Goal: Use online tool/utility: Utilize a website feature to perform a specific function

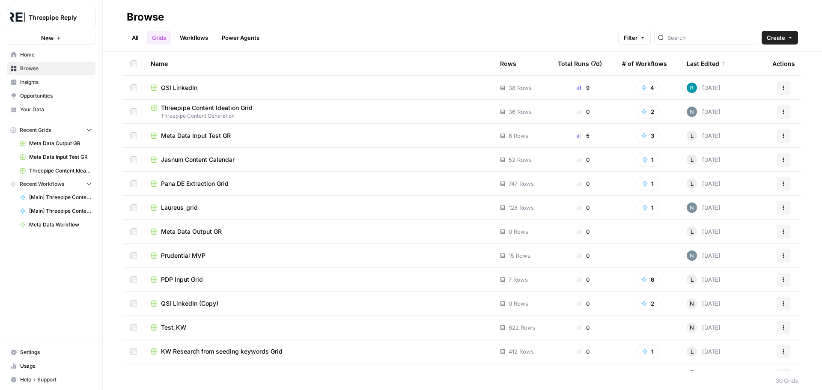
click at [34, 79] on span "Insights" at bounding box center [55, 82] width 71 height 8
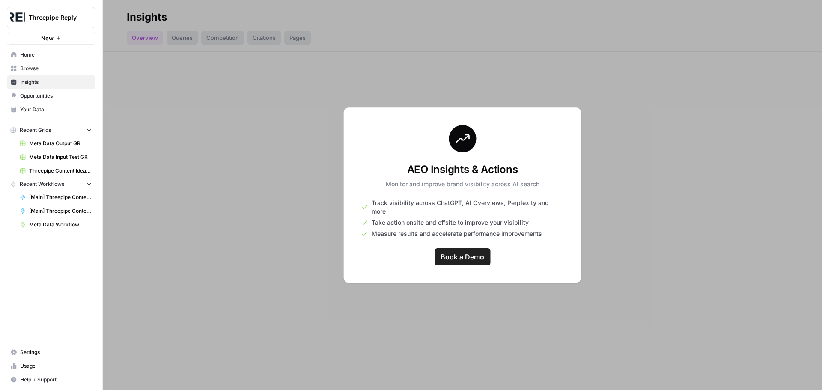
click at [33, 71] on span "Browse" at bounding box center [55, 69] width 71 height 8
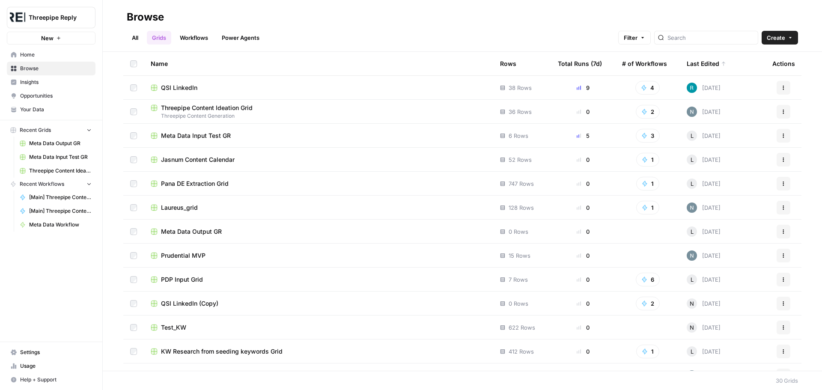
click at [35, 111] on span "Your Data" at bounding box center [55, 110] width 71 height 8
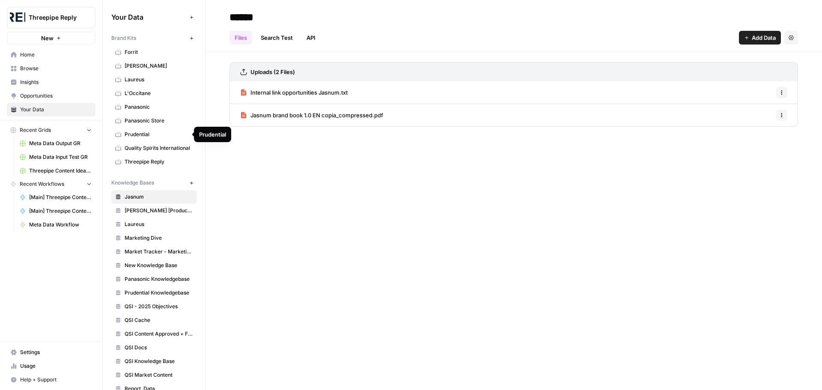
click at [146, 123] on span "Panasonic Store" at bounding box center [159, 121] width 68 height 8
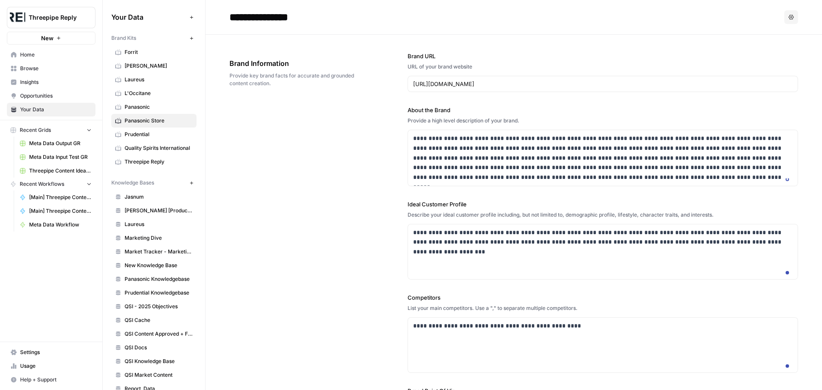
click at [319, 225] on div "**********" at bounding box center [513, 259] width 568 height 449
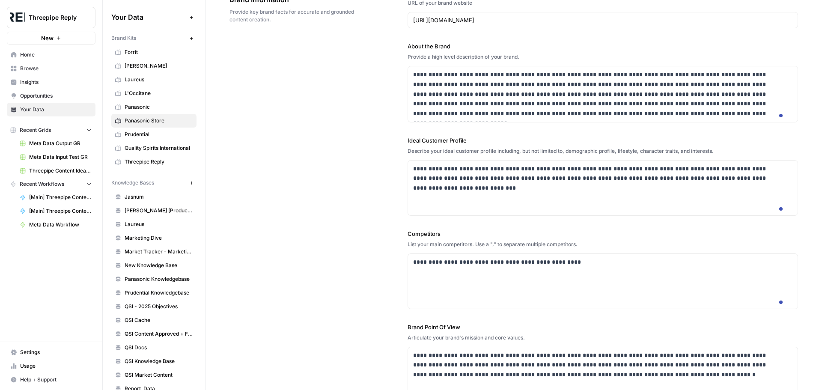
scroll to position [60, 0]
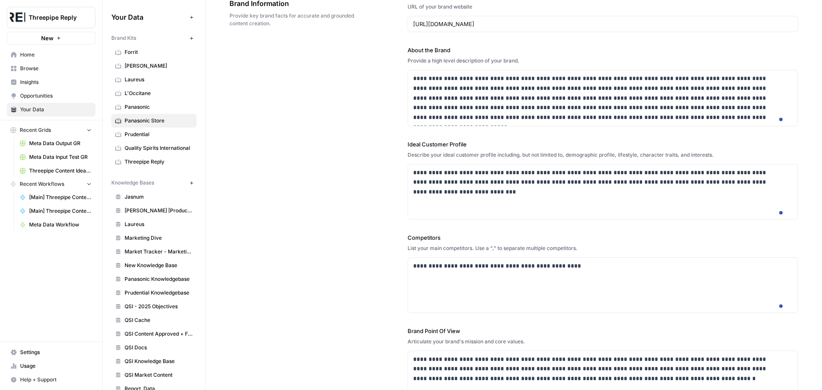
click at [62, 223] on span "Meta Data Workflow" at bounding box center [60, 225] width 62 height 8
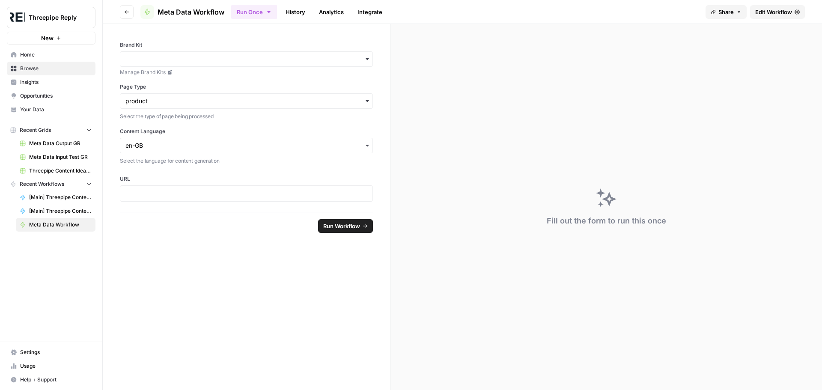
click at [766, 11] on span "Edit Workflow" at bounding box center [773, 12] width 37 height 9
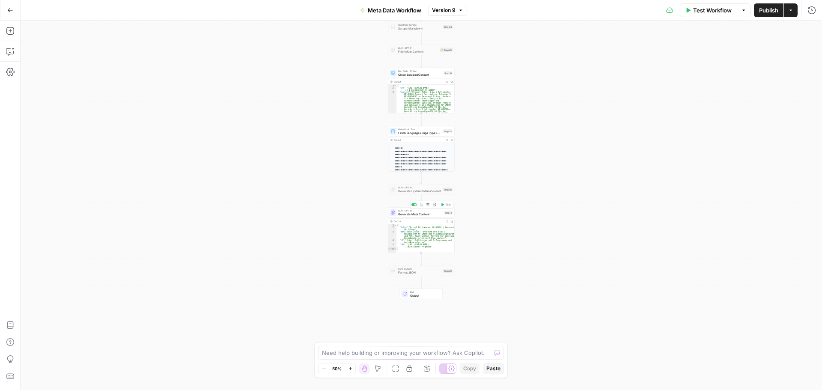
click at [410, 214] on span "Generate Meta Content" at bounding box center [420, 214] width 45 height 4
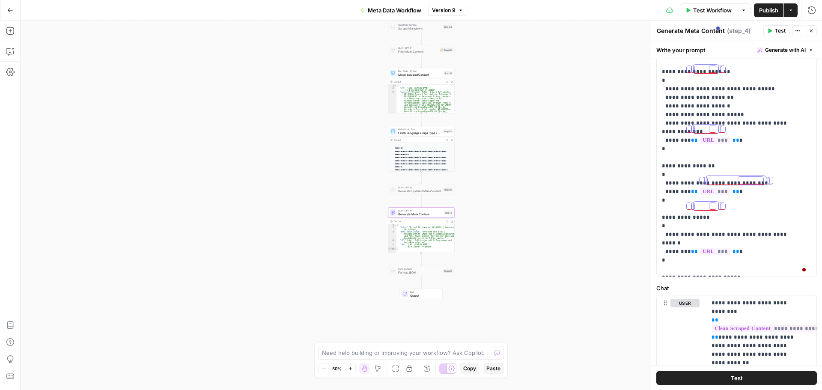
scroll to position [1079, 0]
